Goal: Find specific page/section: Find specific page/section

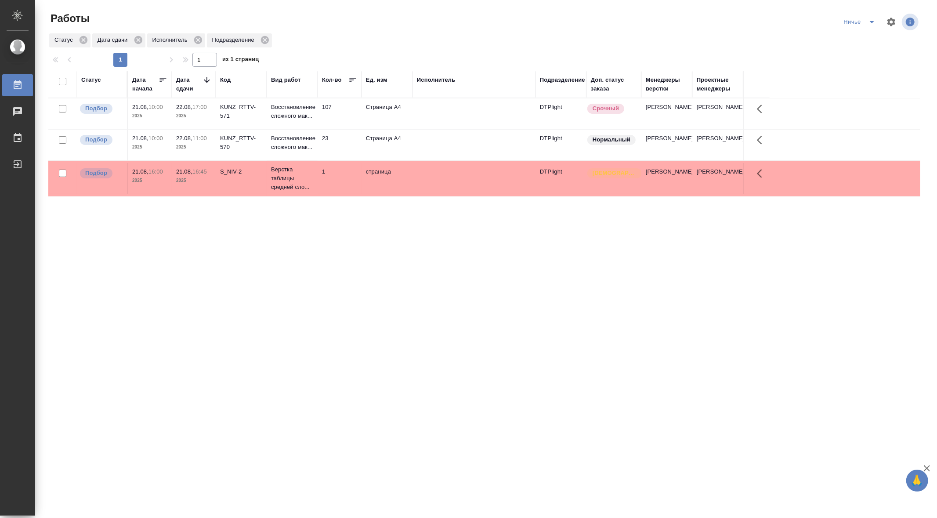
click at [871, 22] on icon "split button" at bounding box center [872, 22] width 4 height 2
click at [855, 54] on li "ВиД" at bounding box center [872, 54] width 63 height 14
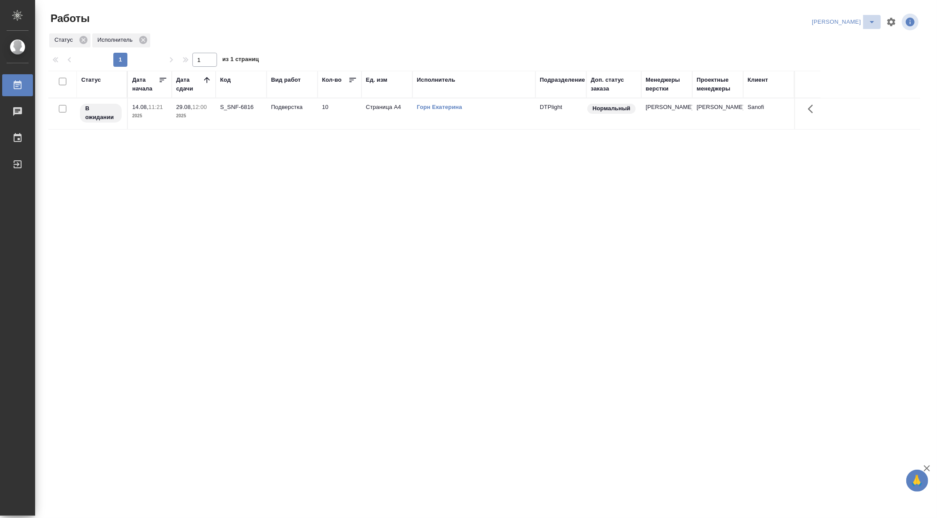
click at [875, 26] on icon "split button" at bounding box center [872, 22] width 11 height 11
click at [867, 40] on li "Ничье" at bounding box center [863, 40] width 35 height 14
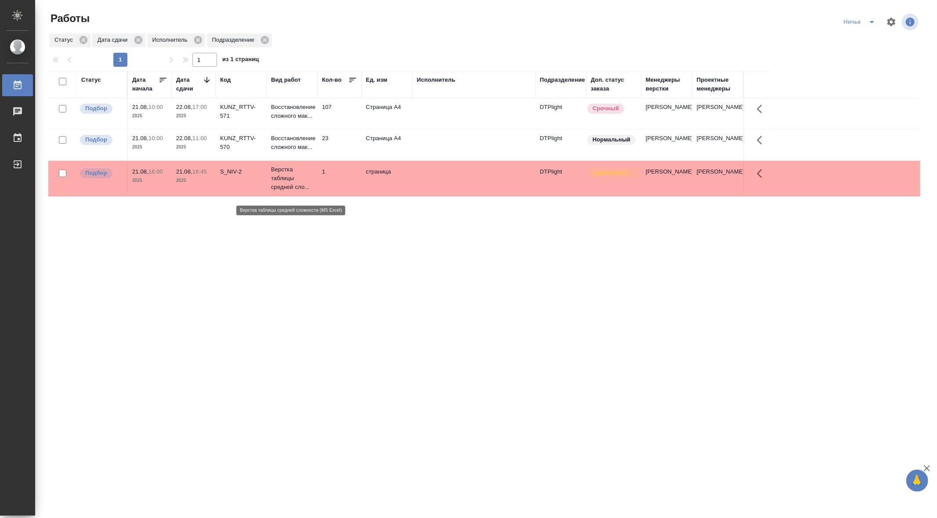
click at [286, 192] on p "Верстка таблицы средней сло..." at bounding box center [292, 178] width 42 height 26
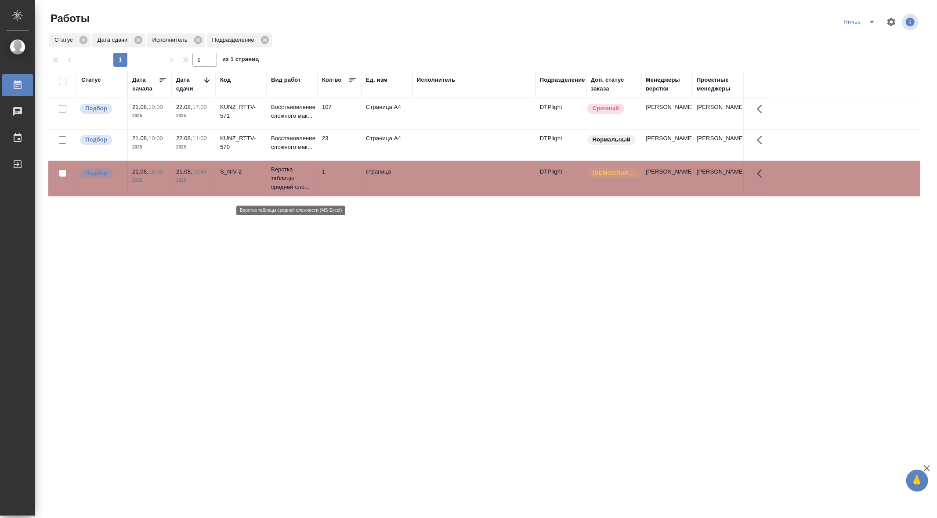
click at [286, 192] on p "Верстка таблицы средней сло..." at bounding box center [292, 178] width 42 height 26
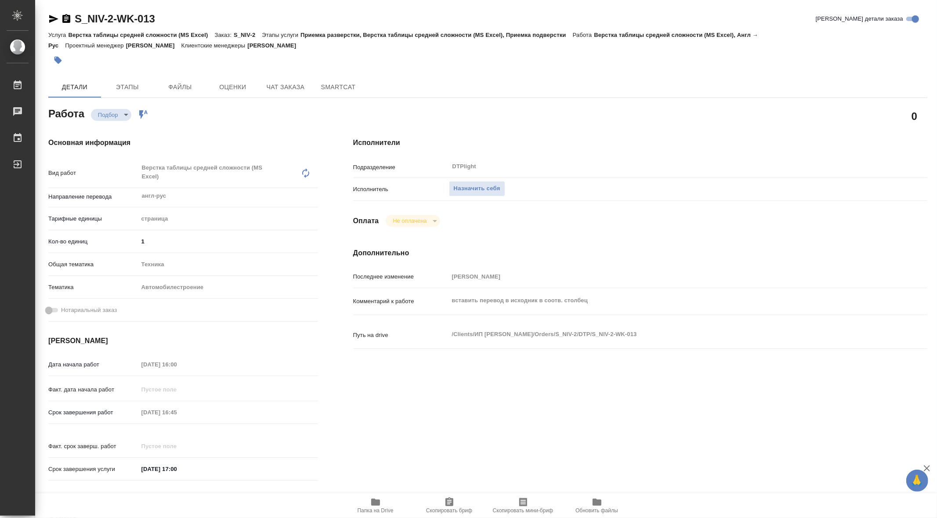
click at [375, 504] on icon "button" at bounding box center [375, 502] width 9 height 7
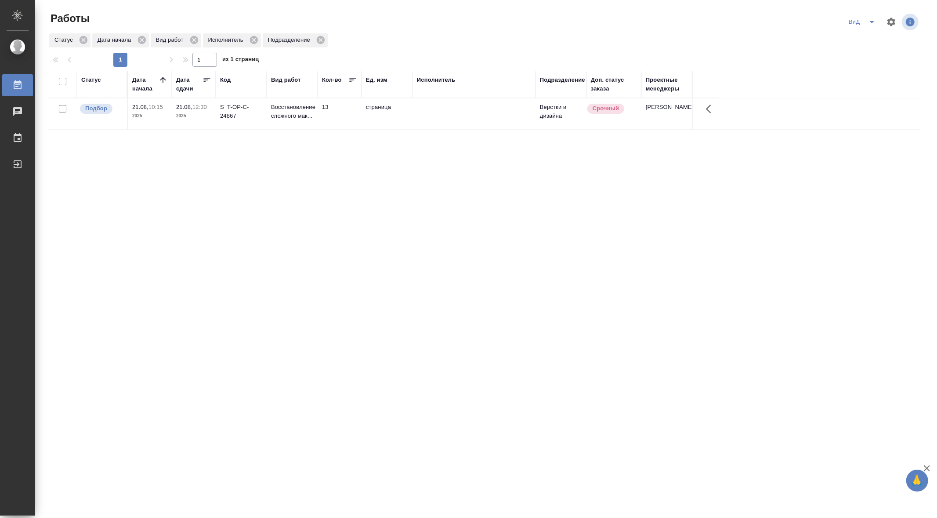
click at [875, 22] on icon "split button" at bounding box center [872, 22] width 11 height 11
click at [858, 40] on li "[PERSON_NAME]" at bounding box center [877, 40] width 63 height 14
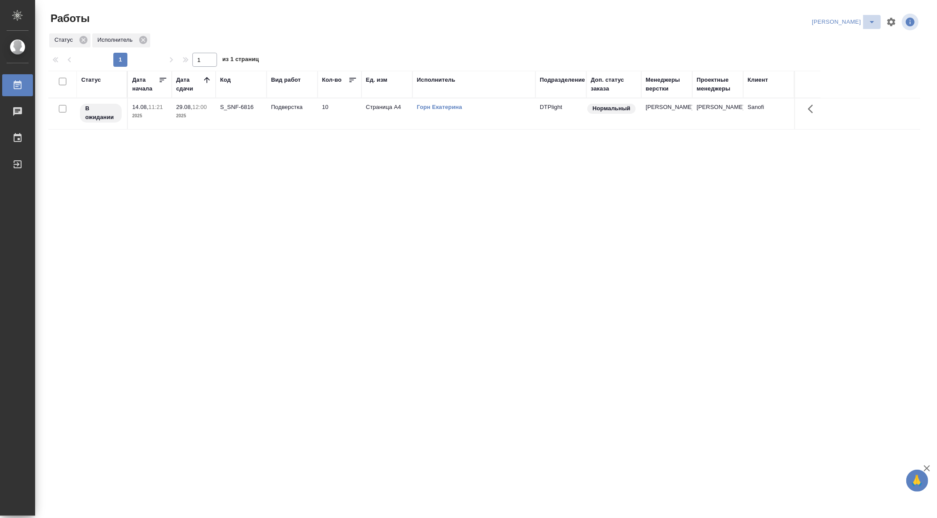
click at [873, 22] on icon "split button" at bounding box center [872, 22] width 4 height 2
click at [859, 40] on li "Ничье" at bounding box center [863, 40] width 35 height 14
